Goal: Transaction & Acquisition: Subscribe to service/newsletter

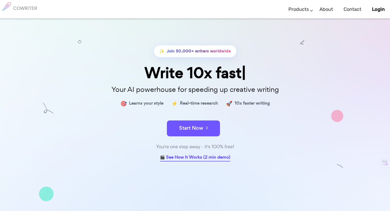
click at [193, 160] on link "🎬 See How It Works (2 min demo)" at bounding box center [195, 158] width 70 height 8
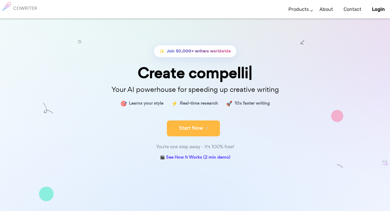
click at [195, 132] on button "Start Now" at bounding box center [193, 129] width 53 height 16
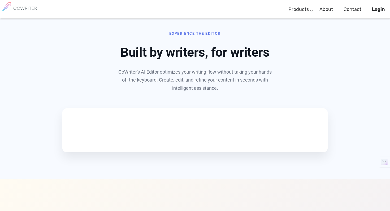
scroll to position [255, 0]
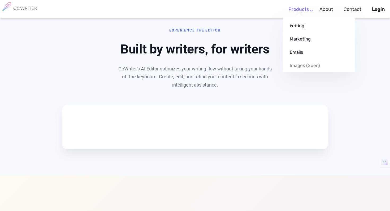
click at [309, 10] on link "Products" at bounding box center [298, 10] width 20 height 16
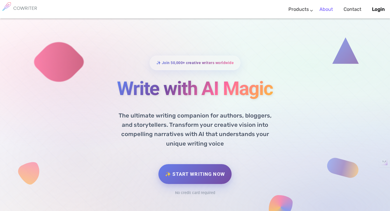
click at [330, 13] on link "About" at bounding box center [326, 10] width 14 height 16
click at [253, 62] on div "✨ Join 50,000+ creative writers worldwide Write with AI Magic The ultimate writ…" at bounding box center [194, 137] width 265 height 162
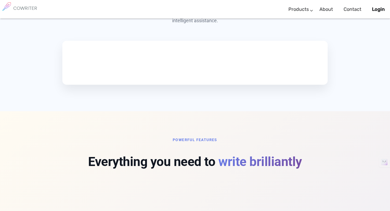
scroll to position [320, 0]
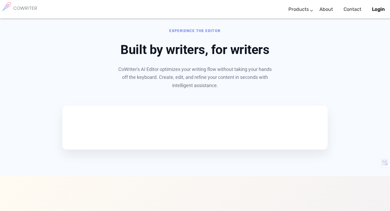
scroll to position [255, 0]
